Goal: Find specific page/section: Find specific page/section

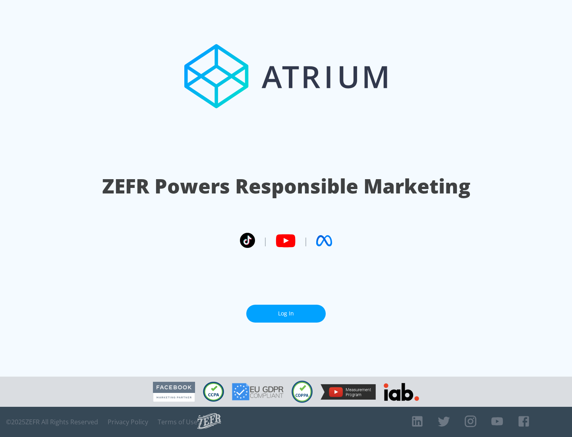
click at [286, 310] on link "Log In" at bounding box center [285, 314] width 79 height 18
